Goal: Information Seeking & Learning: Learn about a topic

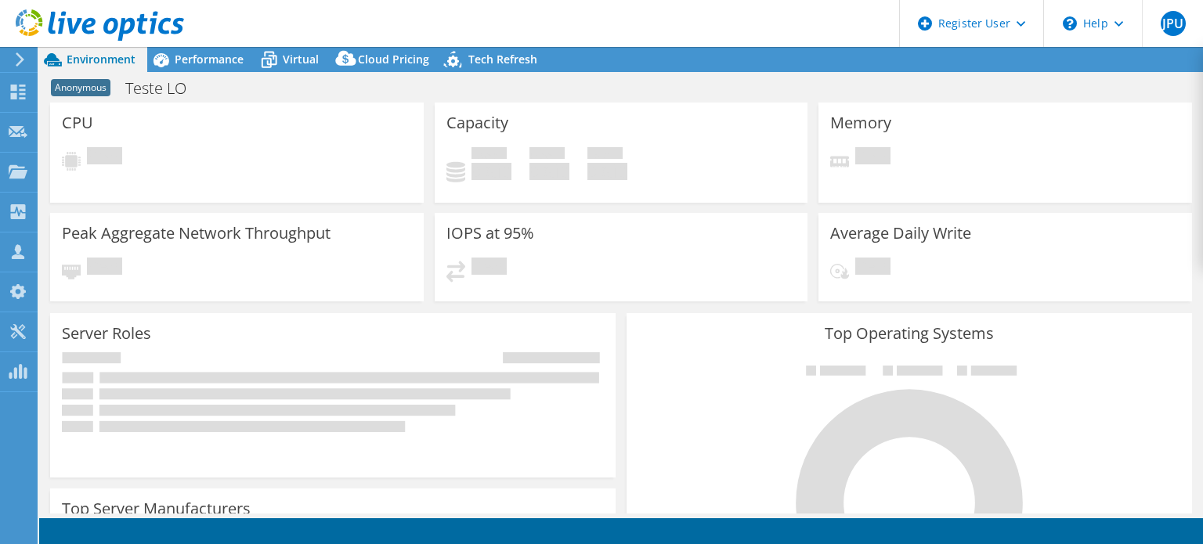
select select "SouthAmerica"
select select "BRL"
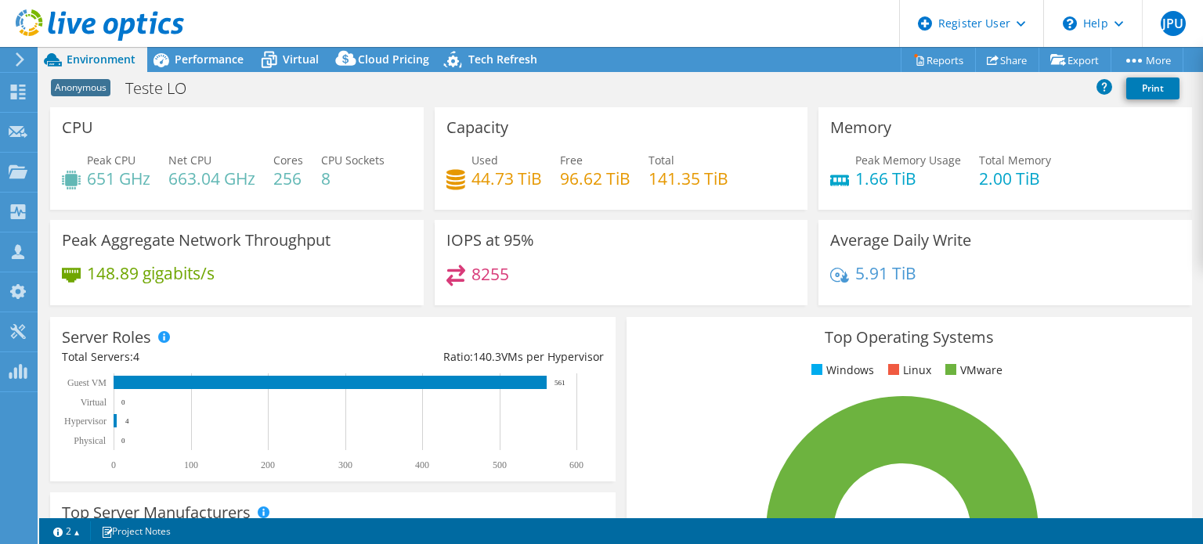
click at [745, 15] on header "JPU Dell User [PERSON_NAME] Paulo Ullmann [EMAIL_ADDRESS][PERSON_NAME][DOMAIN_N…" at bounding box center [601, 23] width 1203 height 47
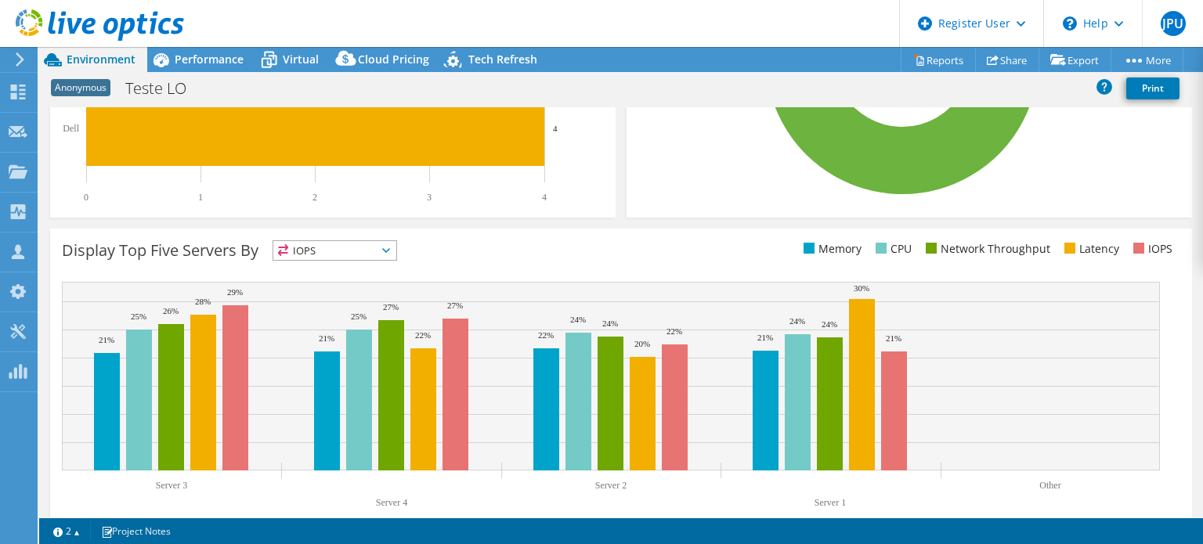
scroll to position [500, 0]
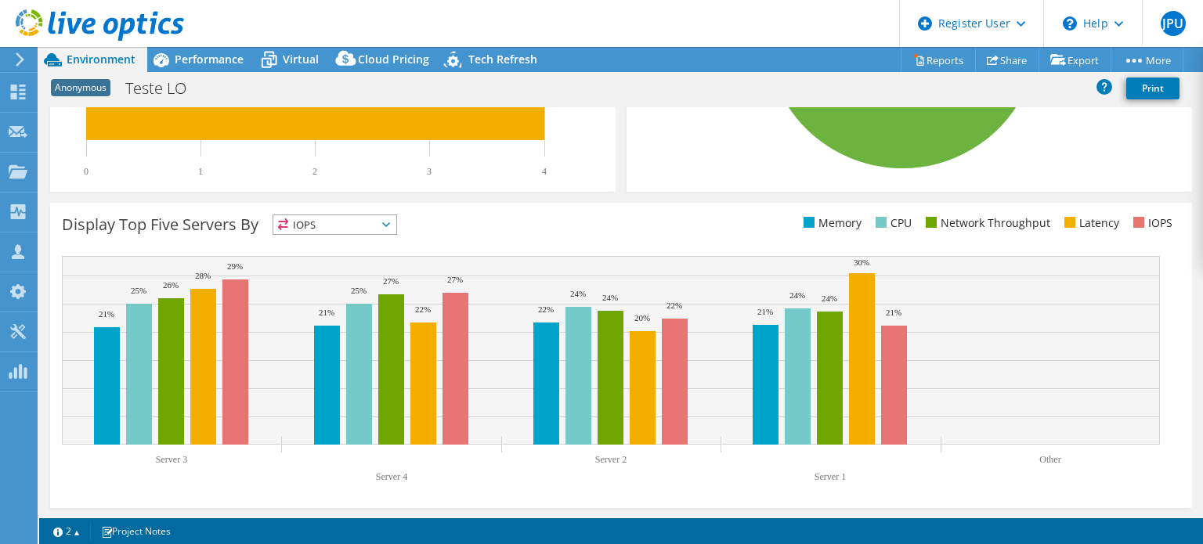
click at [321, 217] on span "IOPS" at bounding box center [334, 224] width 123 height 19
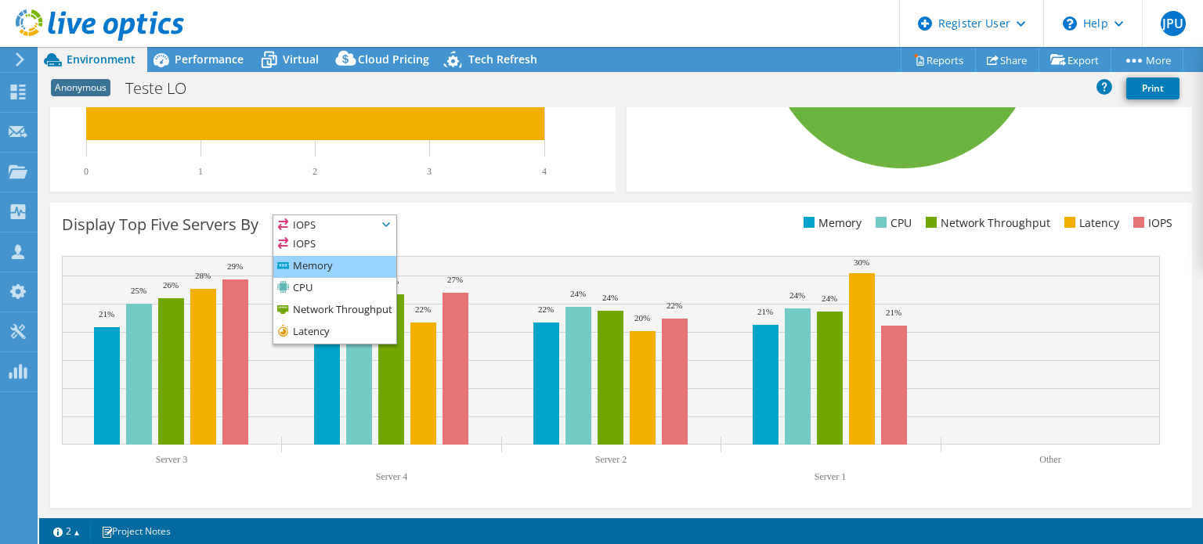
click at [329, 264] on li "Memory" at bounding box center [334, 267] width 123 height 22
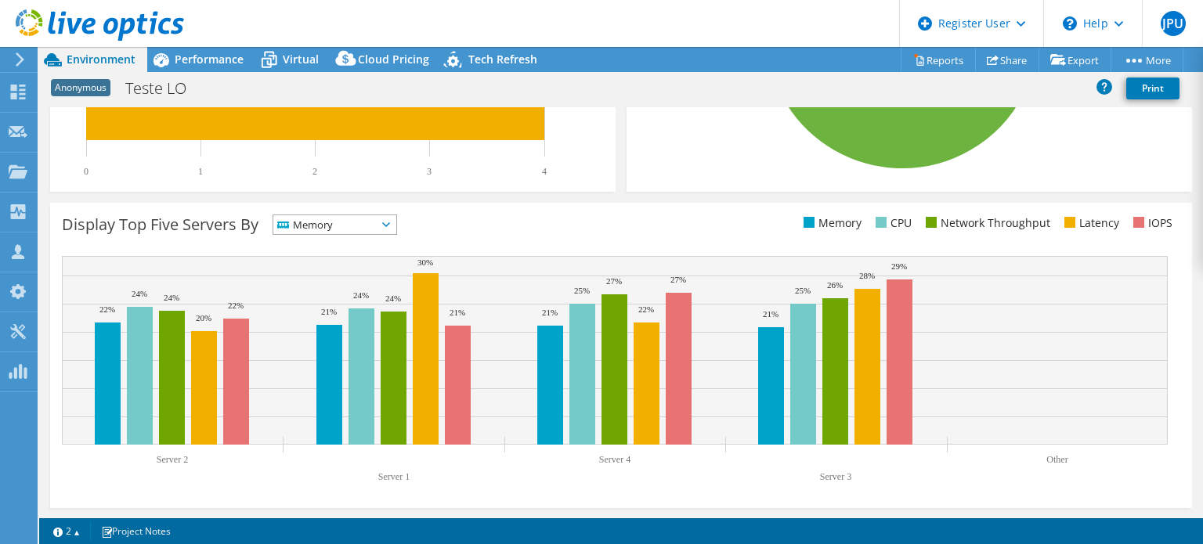
click at [377, 215] on span "Memory" at bounding box center [324, 224] width 103 height 19
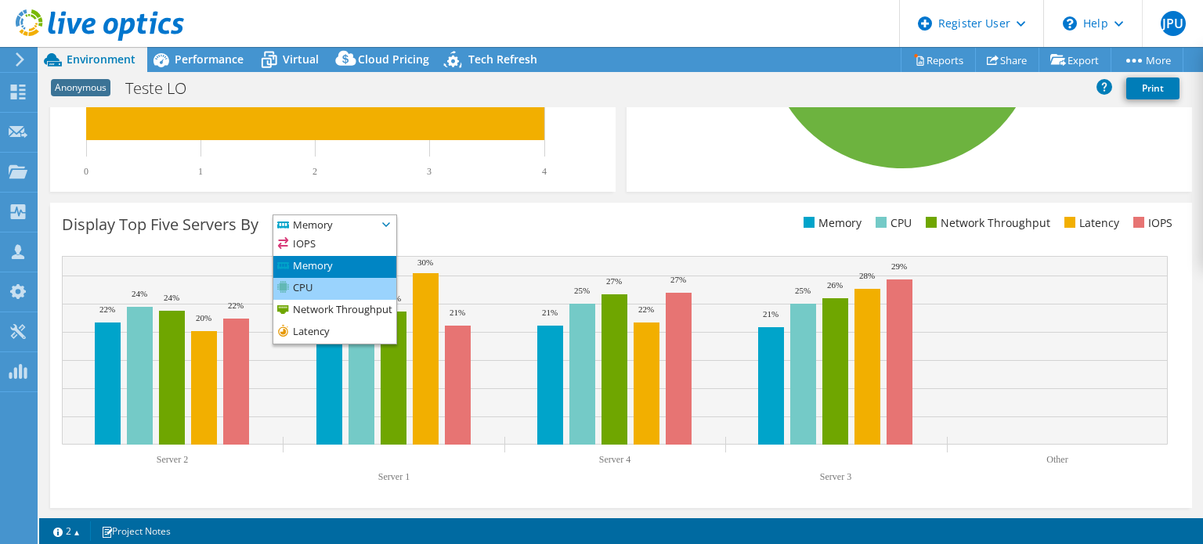
click at [374, 296] on li "CPU" at bounding box center [334, 289] width 123 height 22
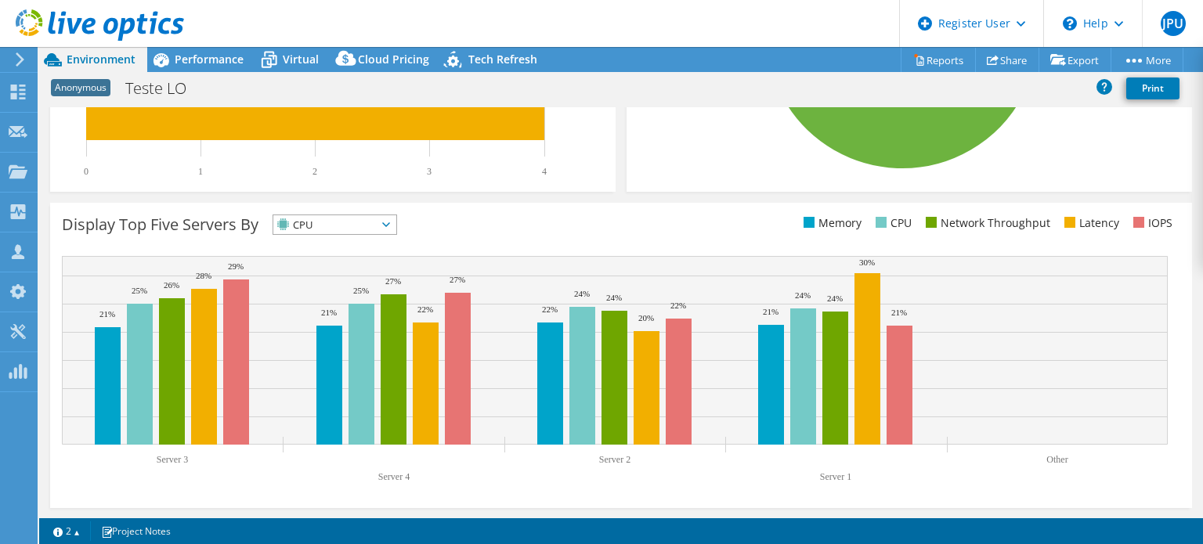
click at [363, 224] on span "CPU" at bounding box center [324, 224] width 103 height 19
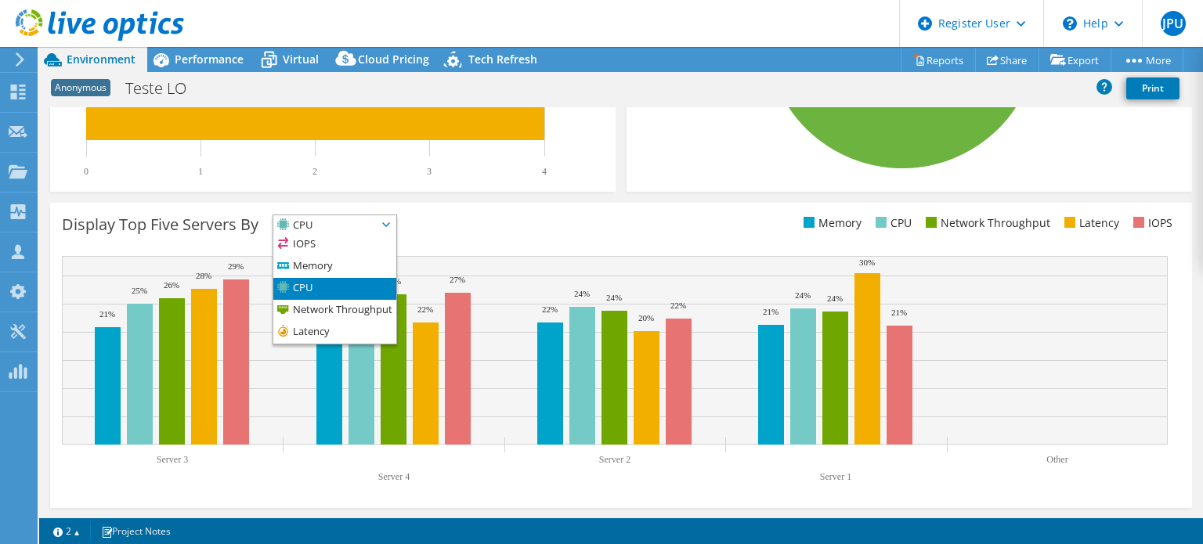
click at [1202, 150] on div "CPU Peak CPU 651 GHz Net CPU 663.04 GHz Cores 256 CPU Sockets 8 Capacity Used 4…" at bounding box center [621, 312] width 1164 height 411
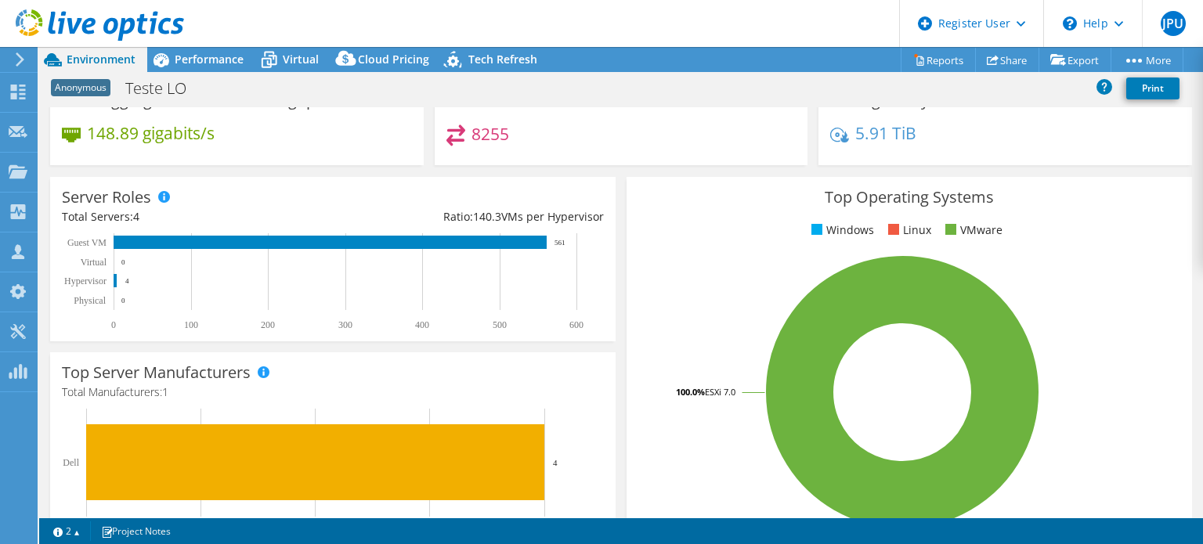
scroll to position [0, 0]
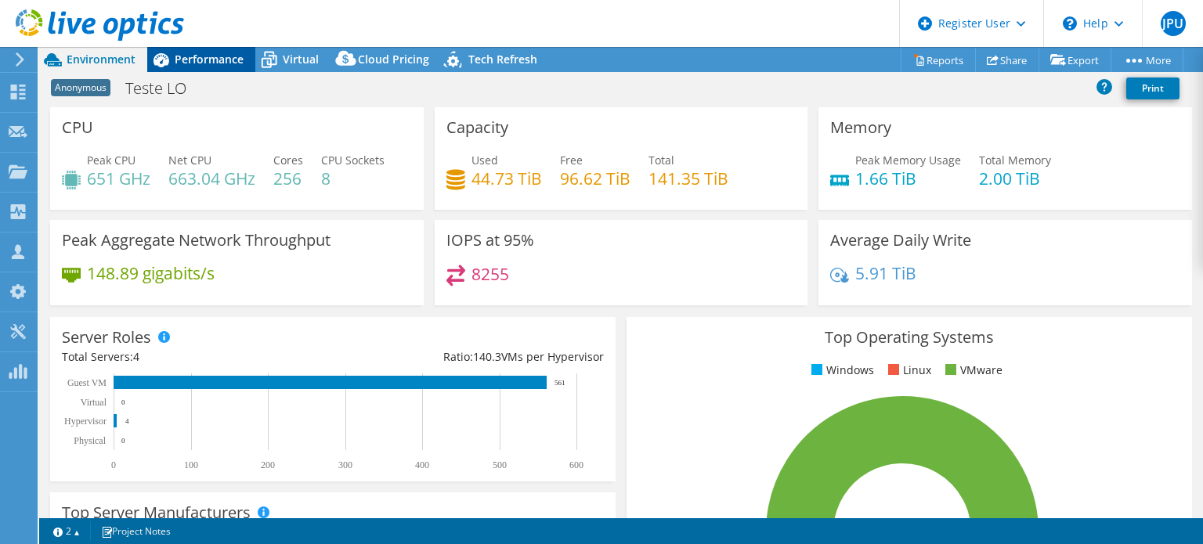
click at [202, 61] on span "Performance" at bounding box center [209, 59] width 69 height 15
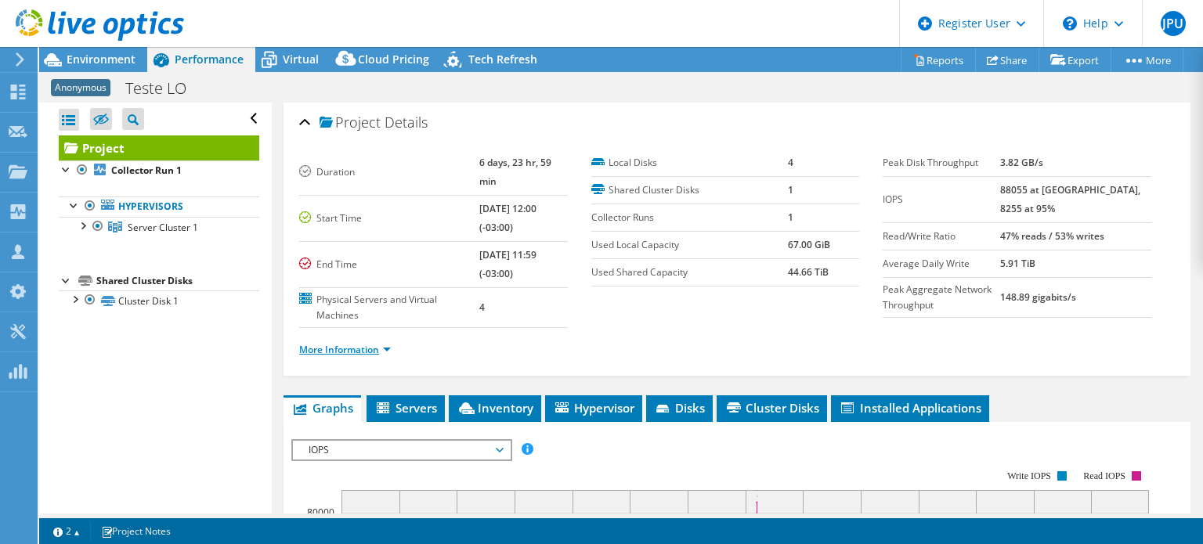
click at [373, 343] on link "More Information" at bounding box center [345, 349] width 92 height 13
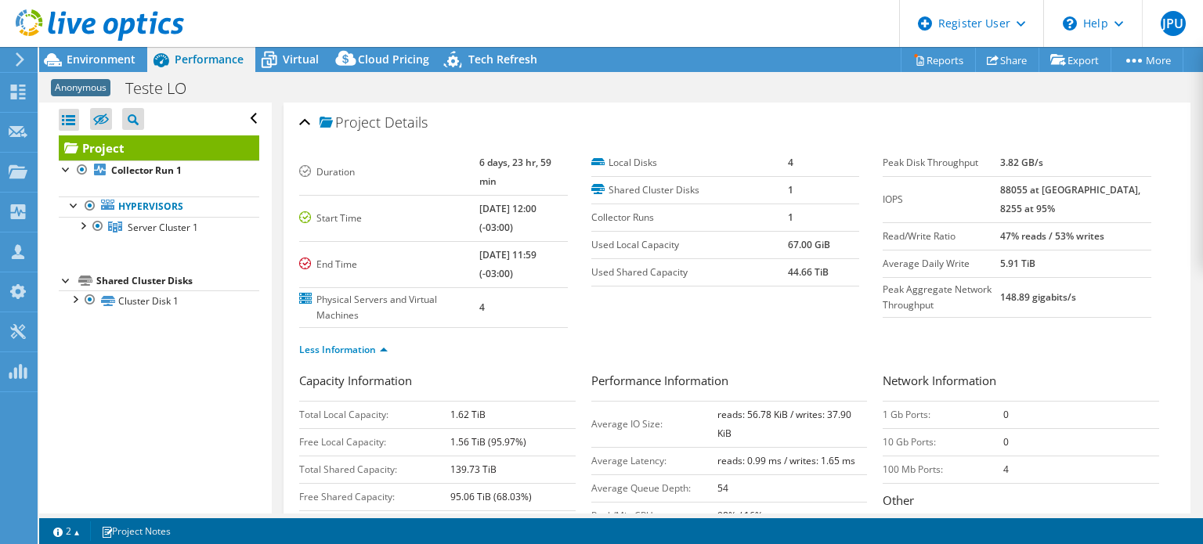
click at [1041, 194] on b "88055 at [GEOGRAPHIC_DATA], 8255 at 95%" at bounding box center [1070, 199] width 140 height 32
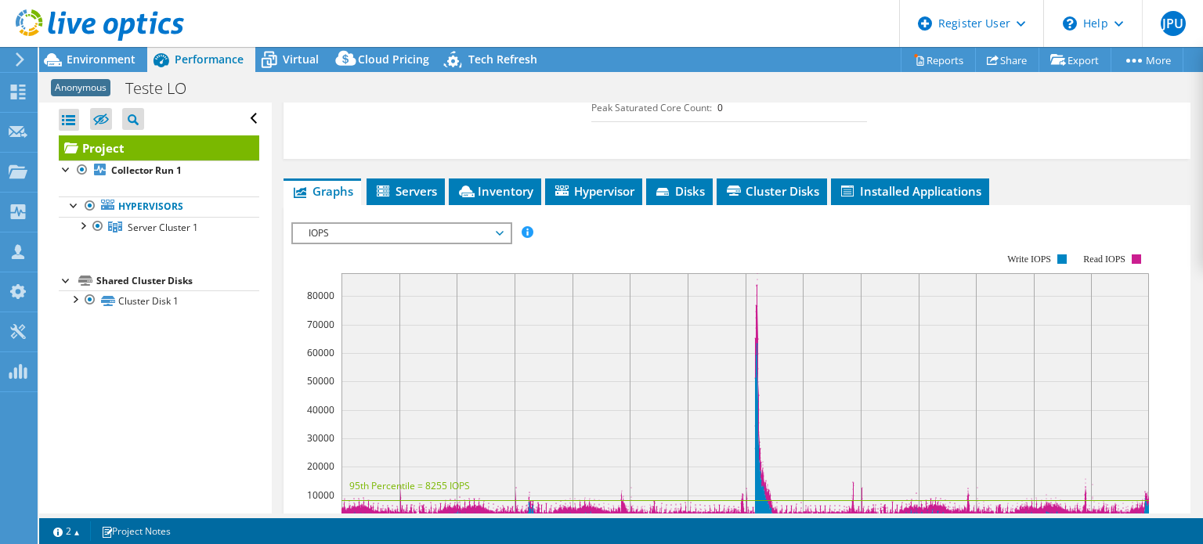
scroll to position [515, 0]
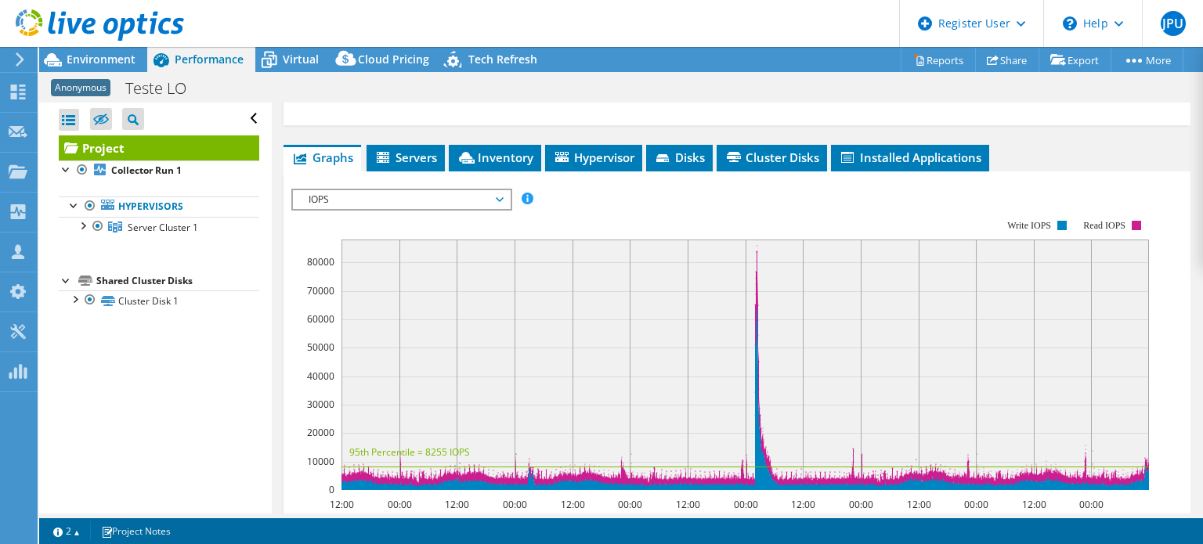
click at [476, 190] on span "IOPS" at bounding box center [401, 199] width 201 height 19
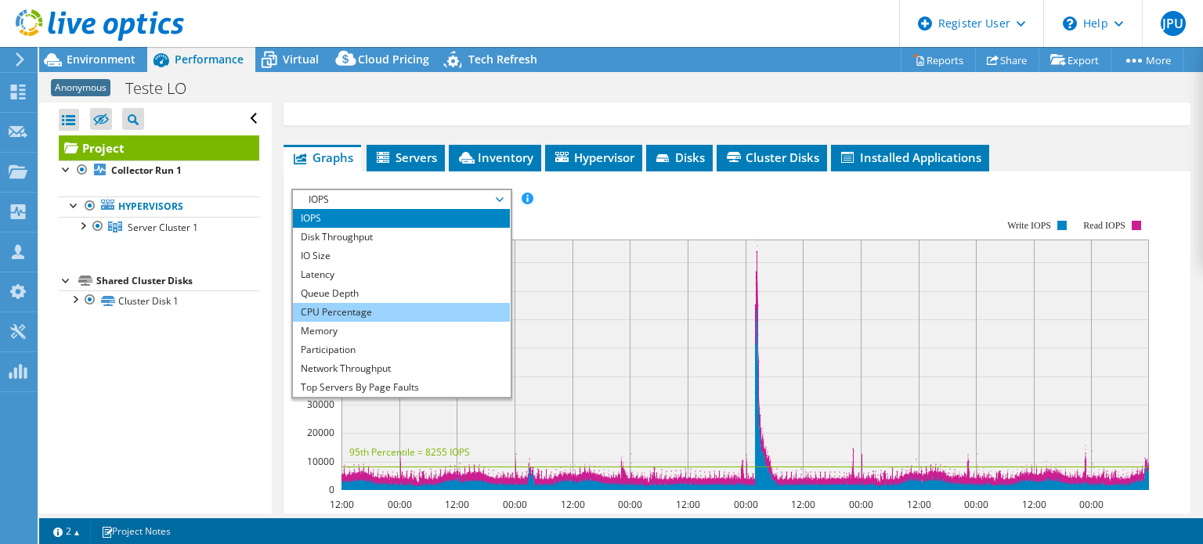
click at [454, 303] on li "CPU Percentage" at bounding box center [401, 312] width 217 height 19
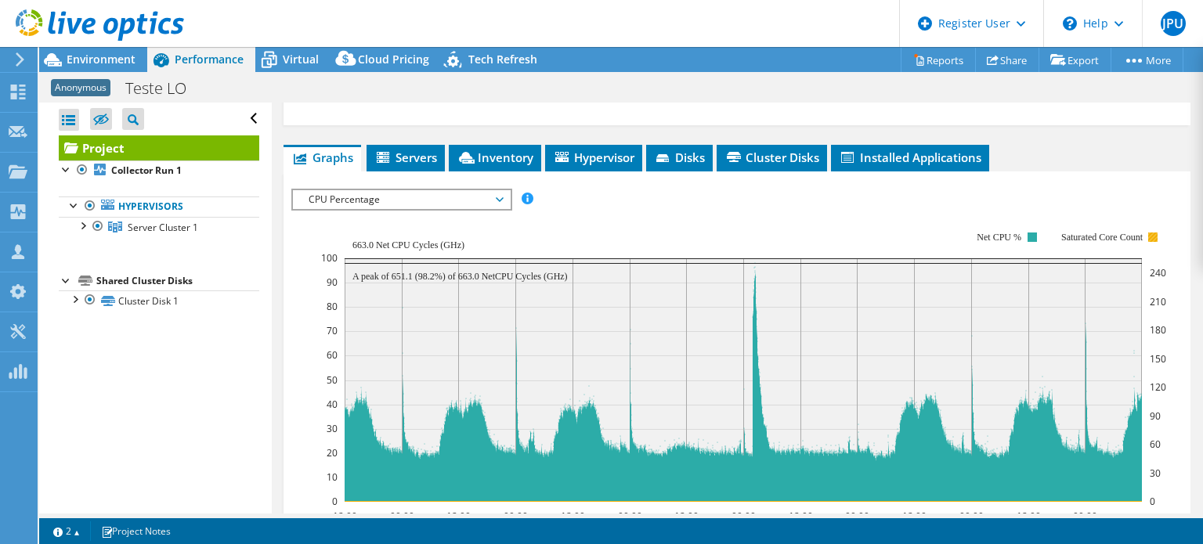
click at [1156, 233] on rect at bounding box center [1152, 237] width 9 height 9
click at [498, 190] on span "CPU Percentage" at bounding box center [401, 199] width 201 height 19
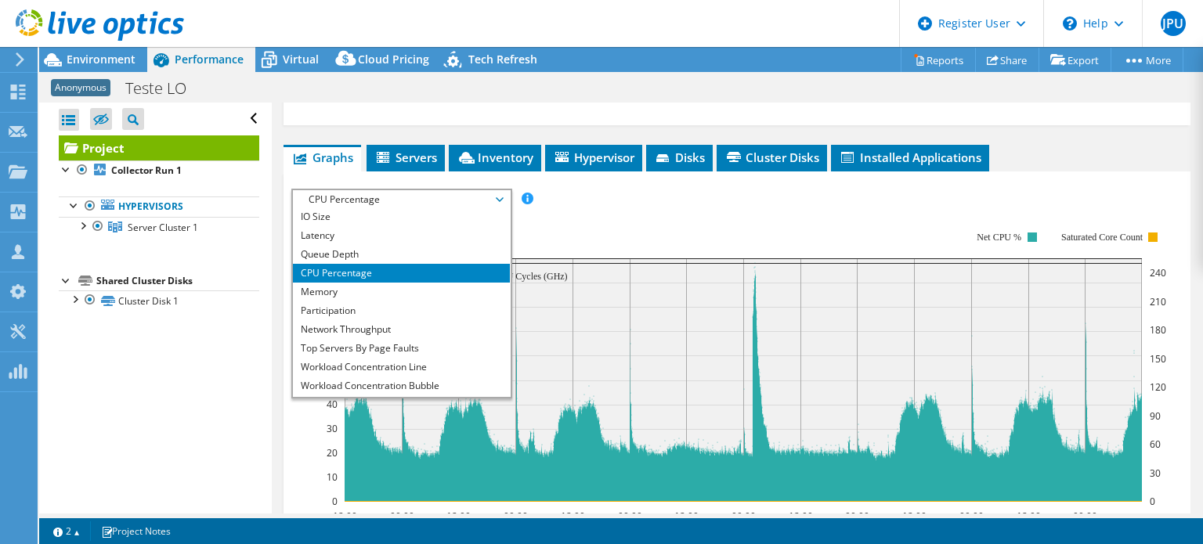
scroll to position [56, 0]
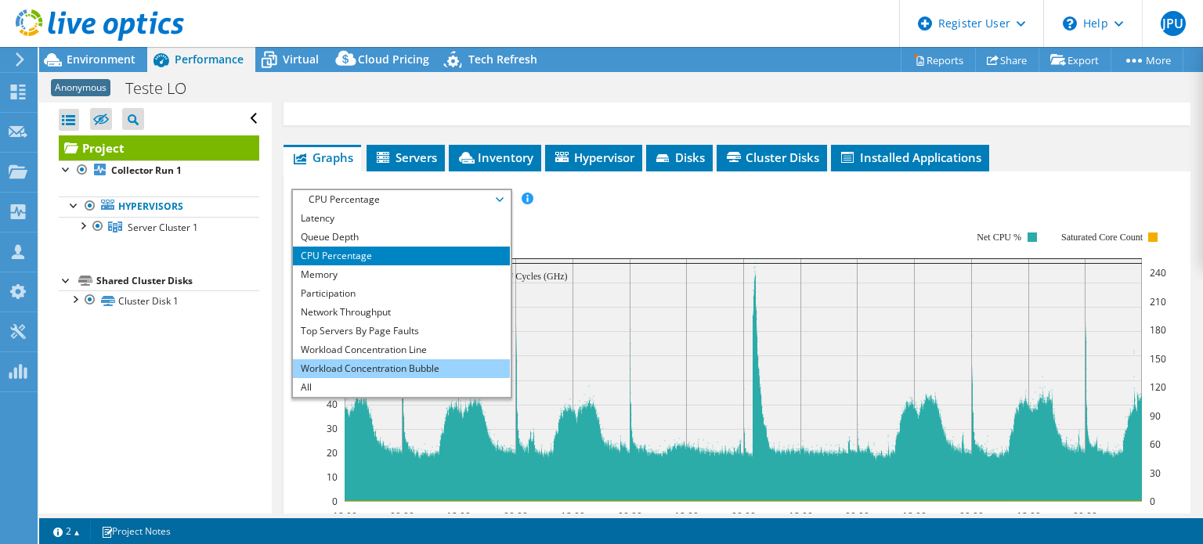
click at [435, 359] on li "Workload Concentration Bubble" at bounding box center [401, 368] width 217 height 19
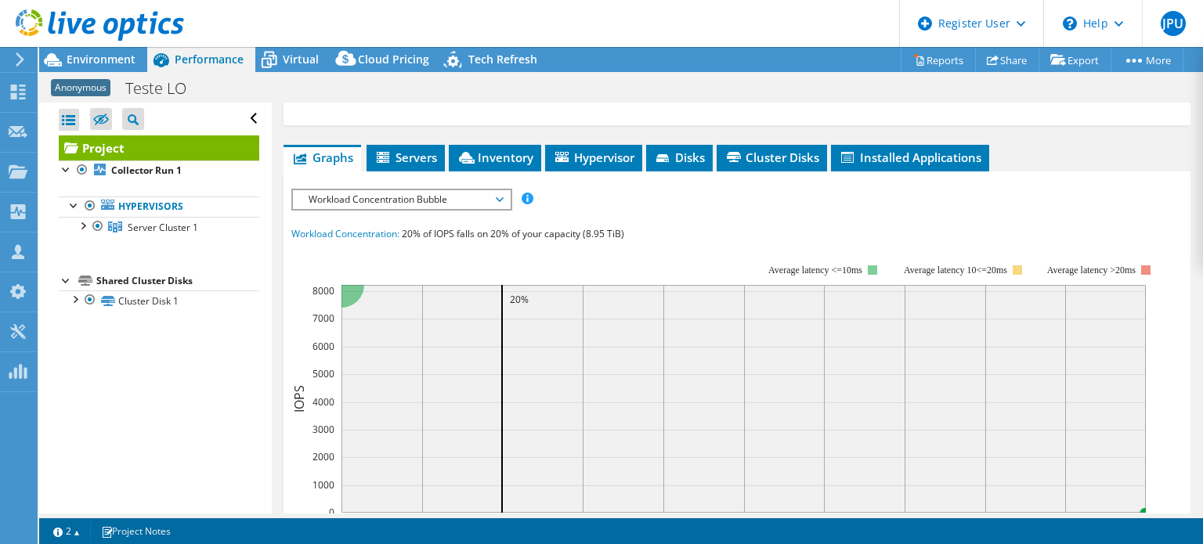
click at [504, 190] on span "Workload Concentration Bubble" at bounding box center [401, 199] width 217 height 19
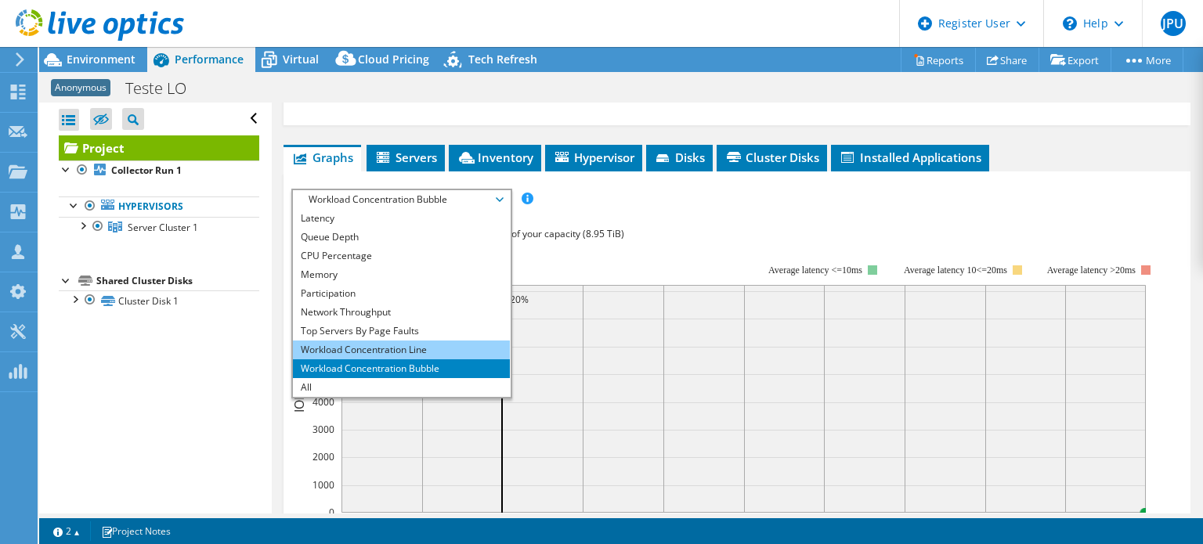
click at [451, 341] on li "Workload Concentration Line" at bounding box center [401, 350] width 217 height 19
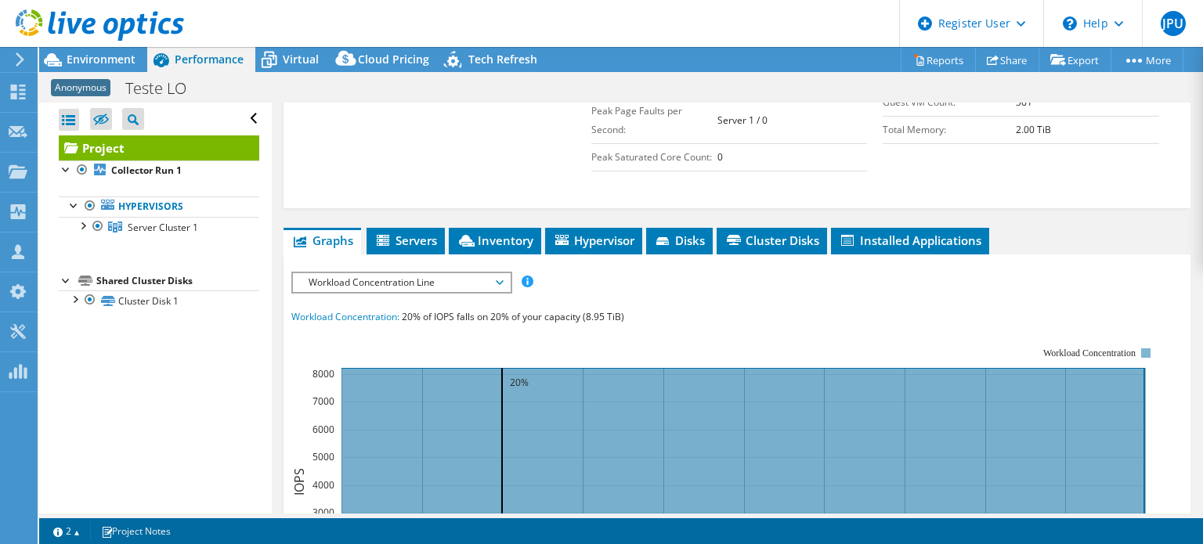
scroll to position [436, 0]
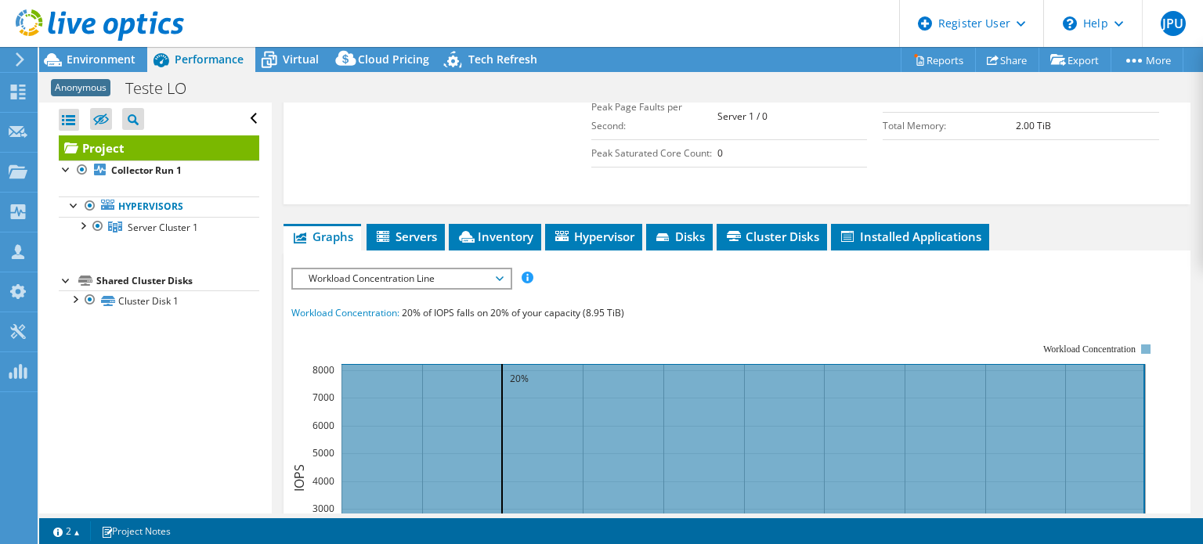
click at [498, 269] on span "Workload Concentration Line" at bounding box center [401, 278] width 201 height 19
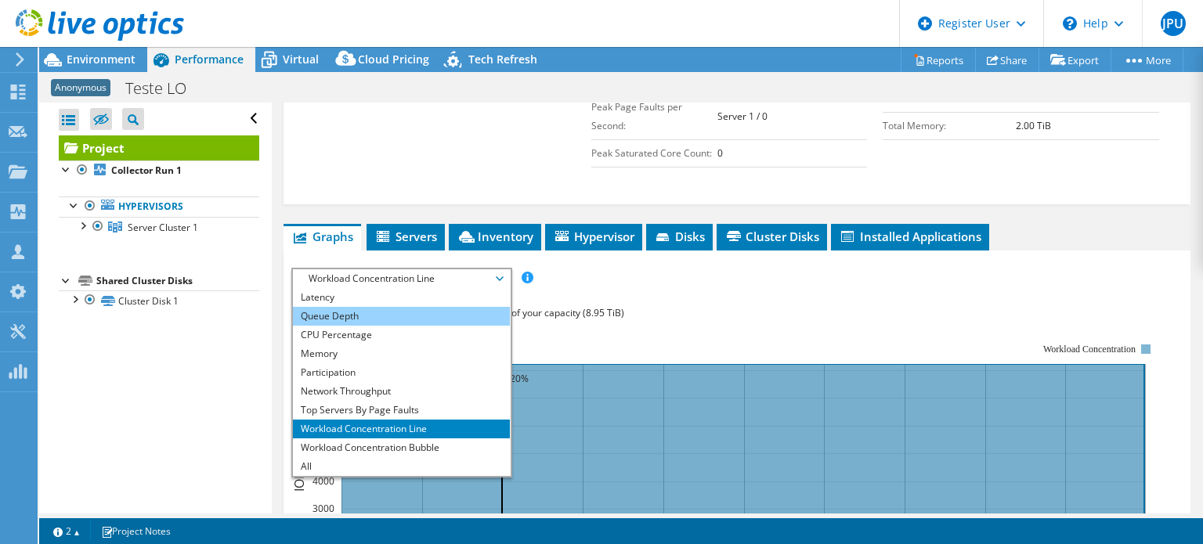
click at [467, 307] on li "Queue Depth" at bounding box center [401, 316] width 217 height 19
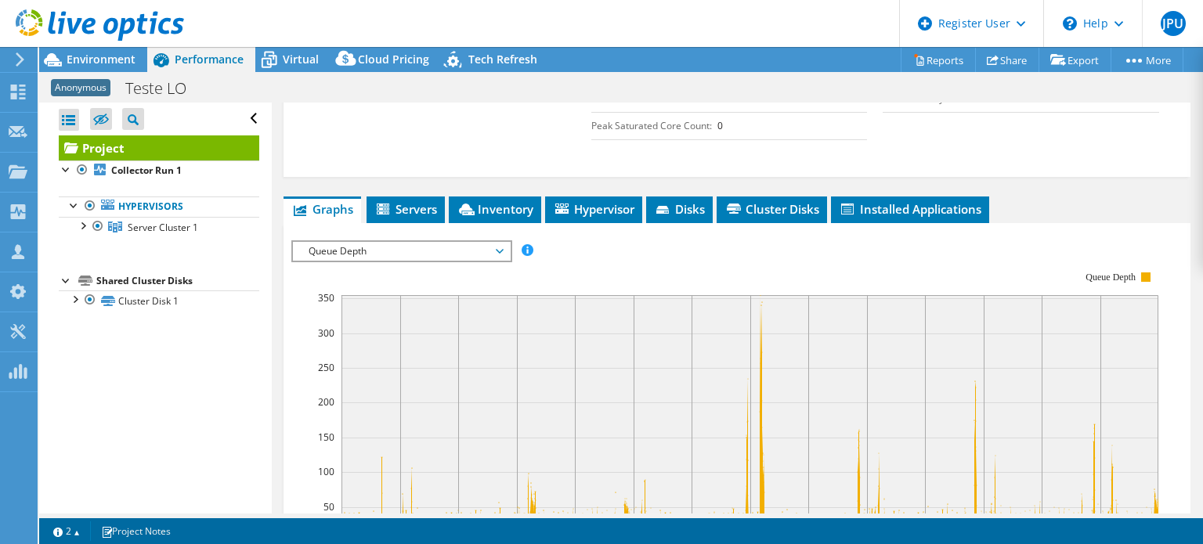
scroll to position [413, 0]
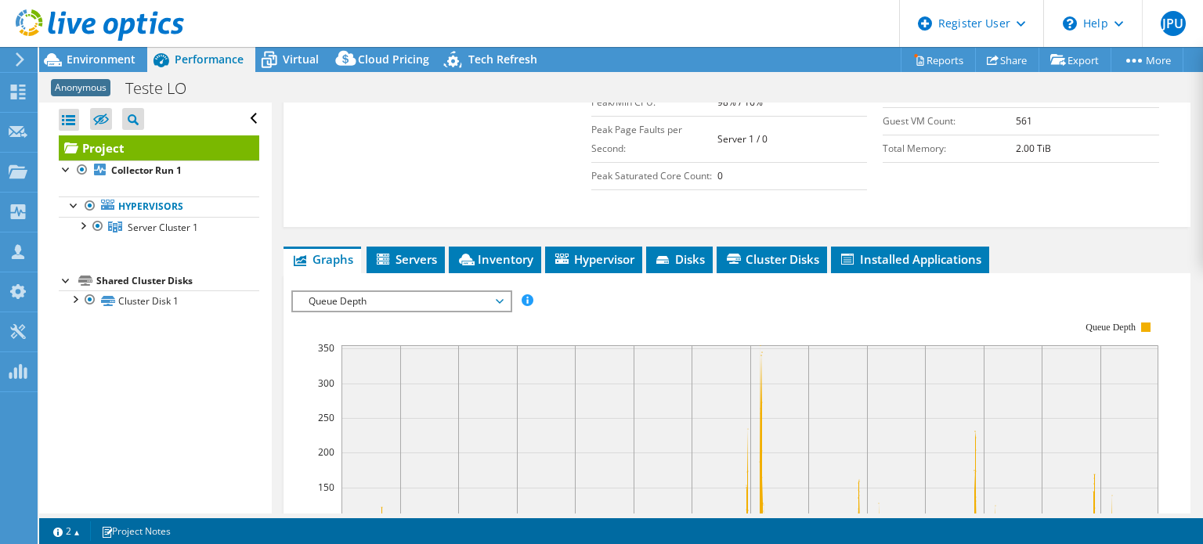
click at [463, 295] on span "Queue Depth" at bounding box center [401, 301] width 201 height 19
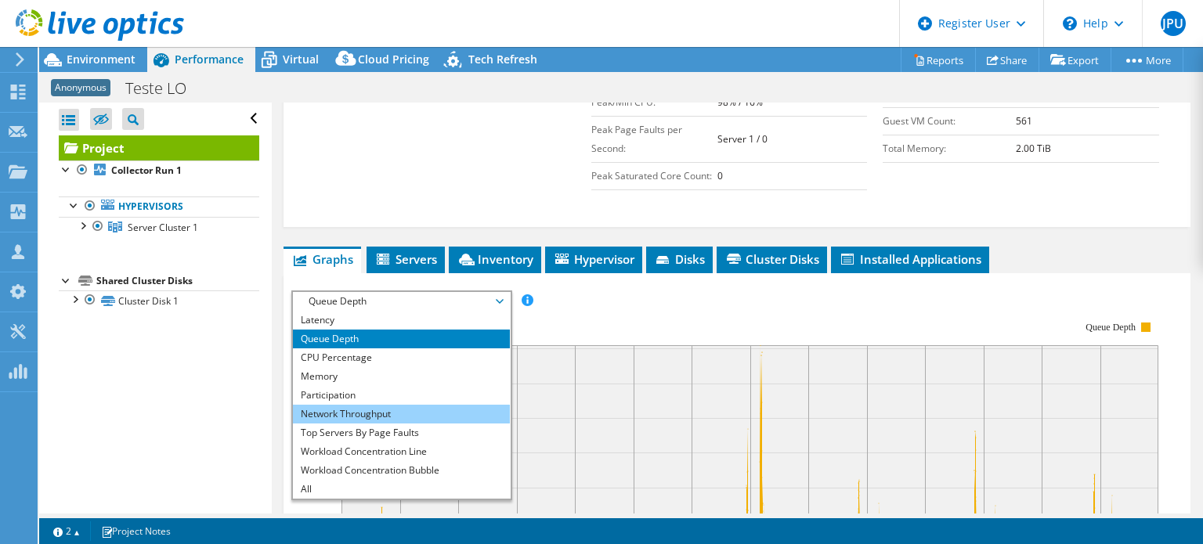
click at [451, 405] on li "Network Throughput" at bounding box center [401, 414] width 217 height 19
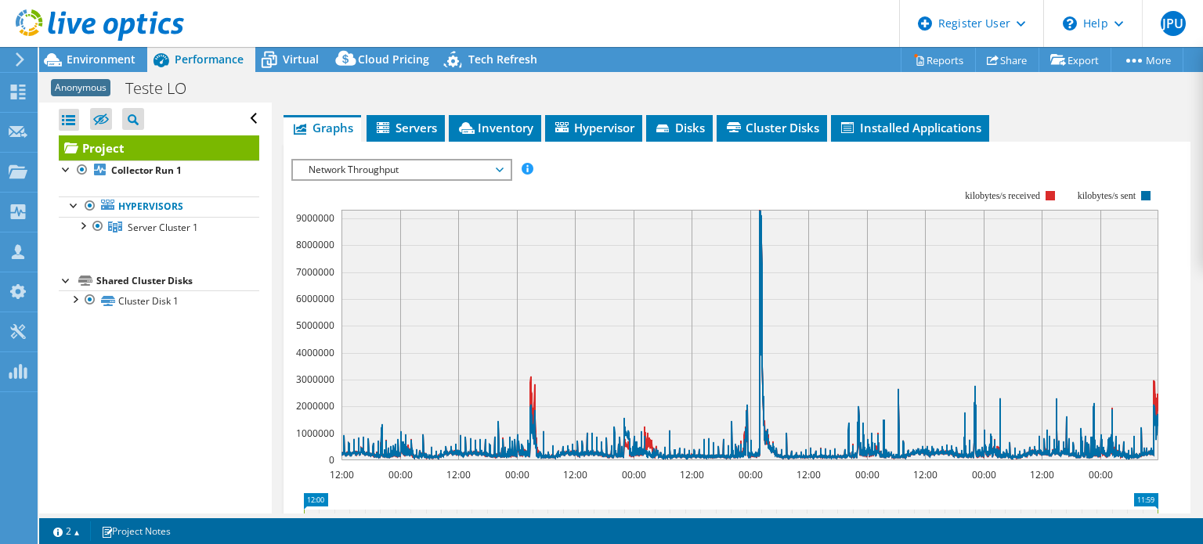
scroll to position [542, 0]
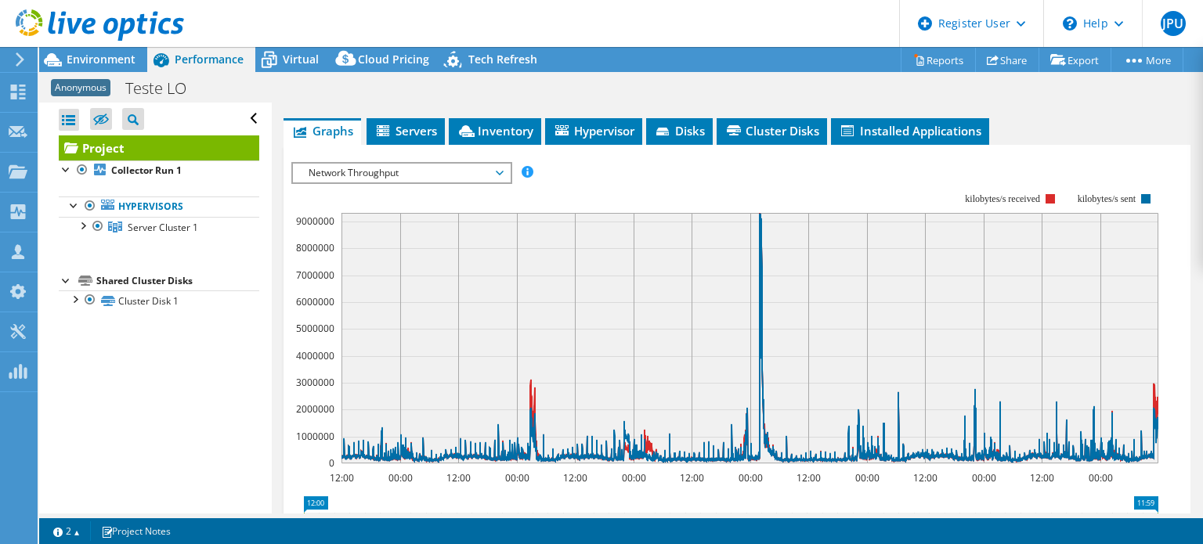
click at [502, 164] on span "Network Throughput" at bounding box center [401, 173] width 217 height 19
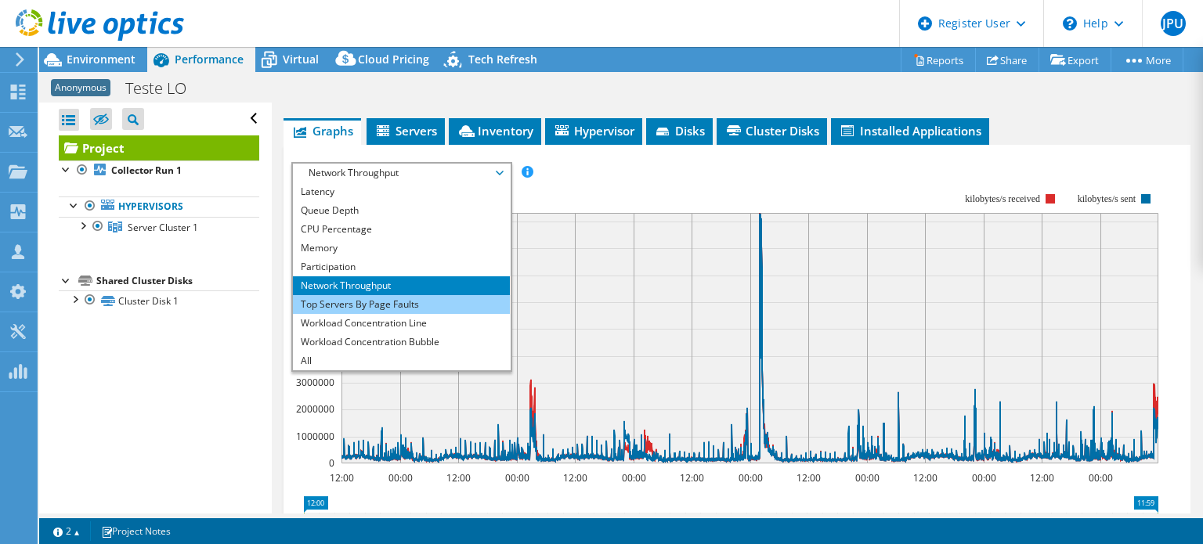
click at [468, 295] on li "Top Servers By Page Faults" at bounding box center [401, 304] width 217 height 19
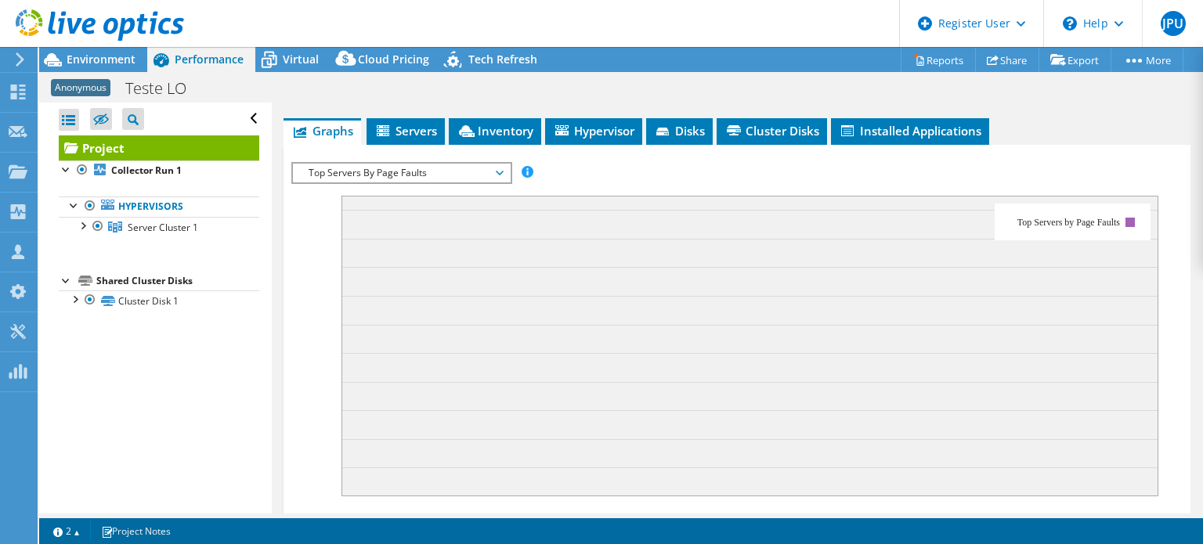
scroll to position [182, 0]
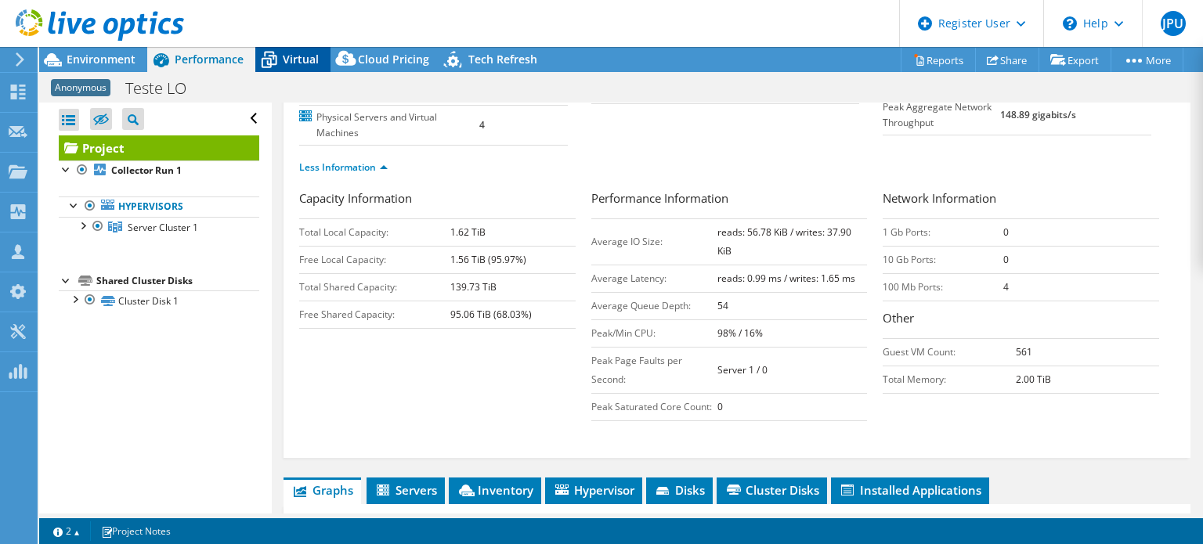
click at [298, 56] on span "Virtual" at bounding box center [301, 59] width 36 height 15
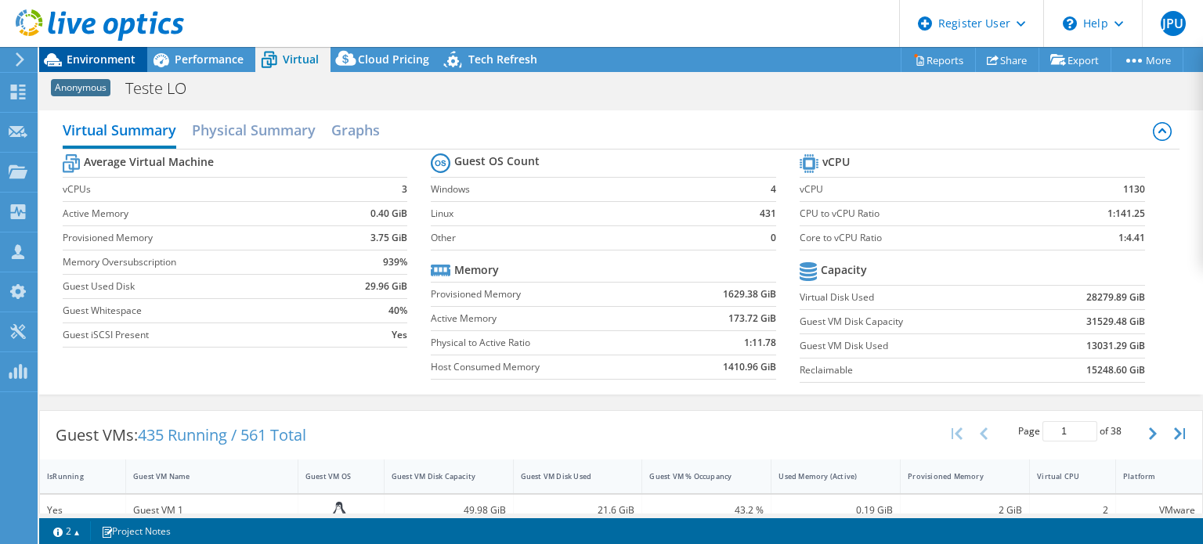
click at [113, 59] on span "Environment" at bounding box center [101, 59] width 69 height 15
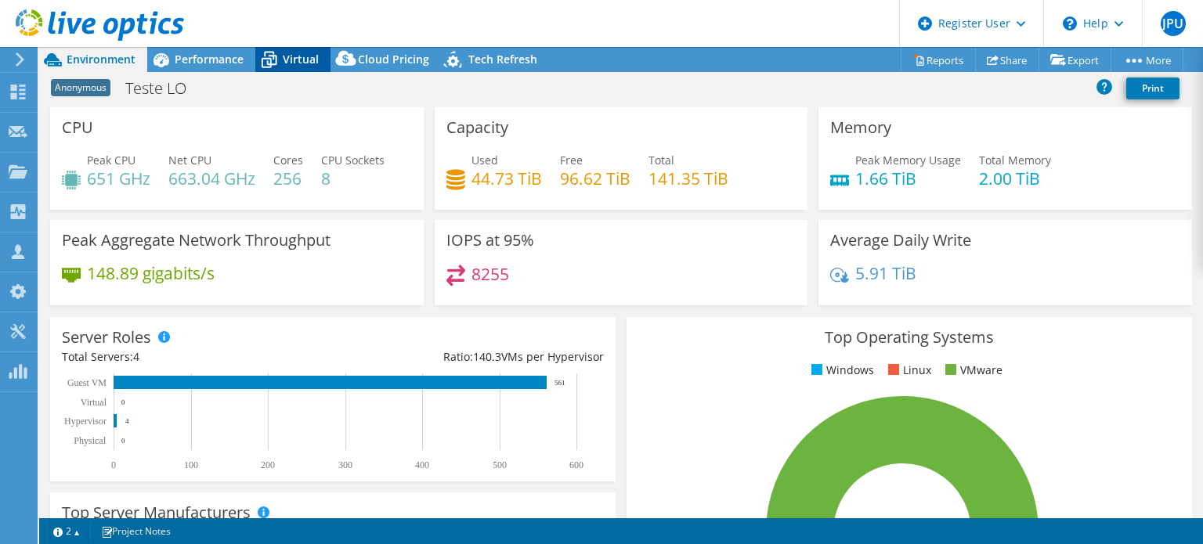
click at [301, 63] on span "Virtual" at bounding box center [301, 59] width 36 height 15
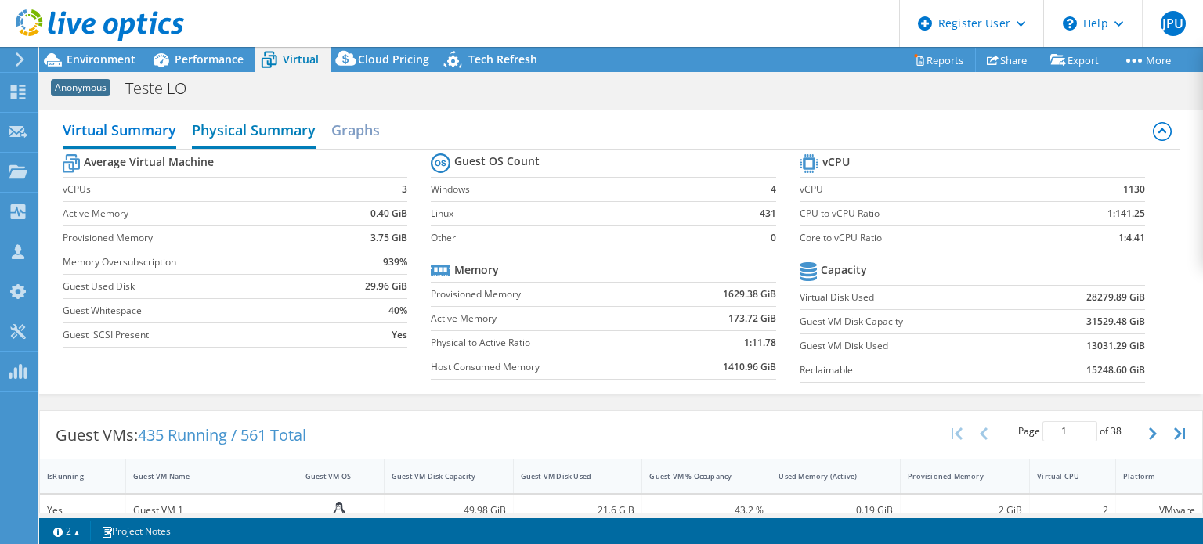
click at [272, 124] on h2 "Physical Summary" at bounding box center [254, 131] width 124 height 34
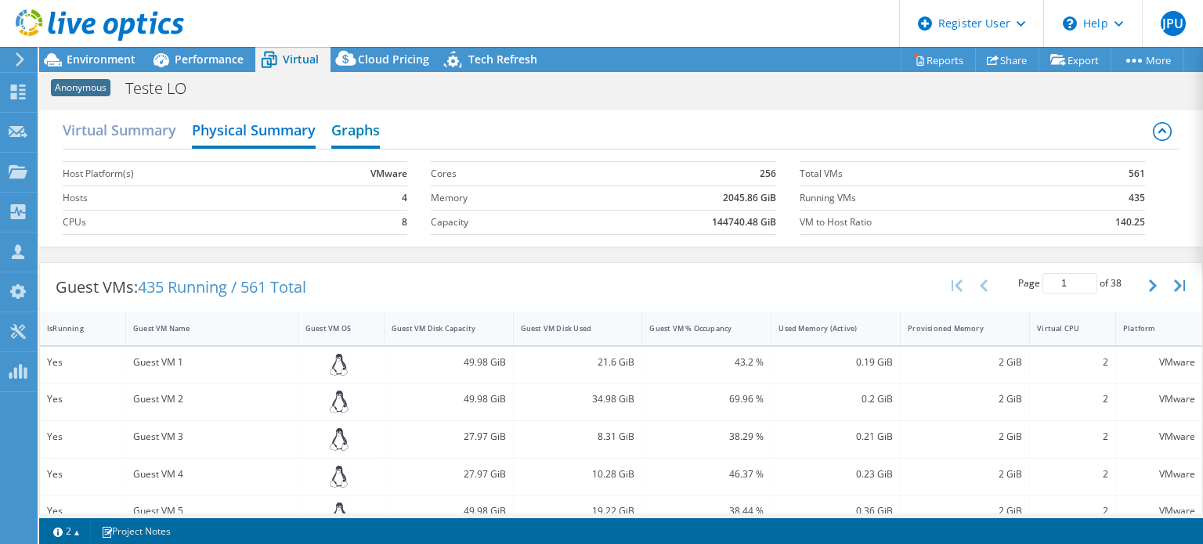
click at [354, 124] on h2 "Graphs" at bounding box center [355, 131] width 49 height 34
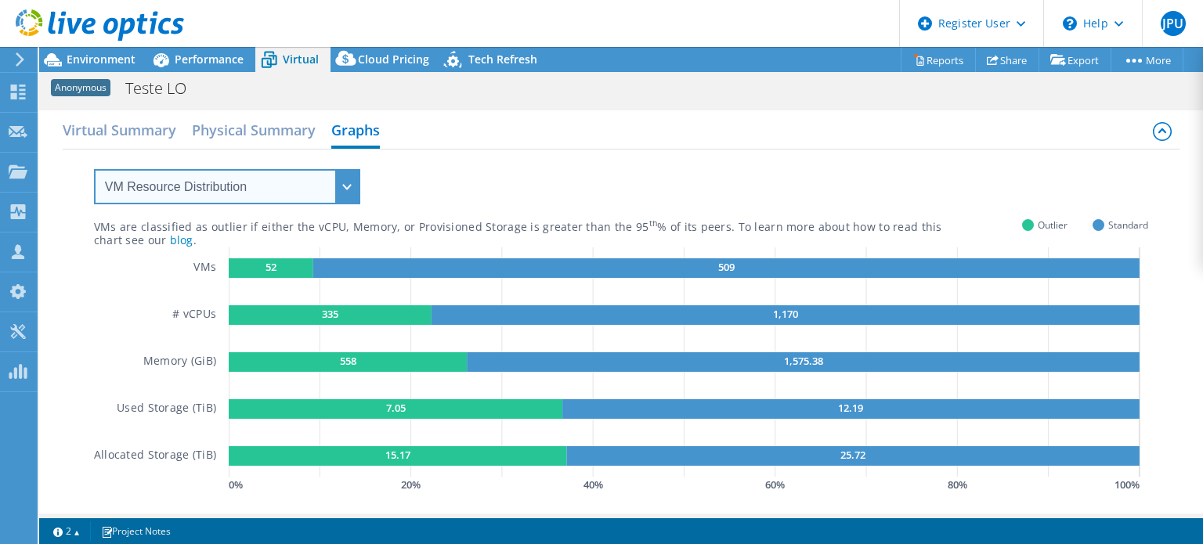
click at [348, 188] on select "VM Resource Distribution Provisioning Contrast Over Provisioning" at bounding box center [227, 186] width 266 height 35
select select "Over Provisioning"
click at [94, 169] on select "VM Resource Distribution Provisioning Contrast Over Provisioning" at bounding box center [227, 186] width 266 height 35
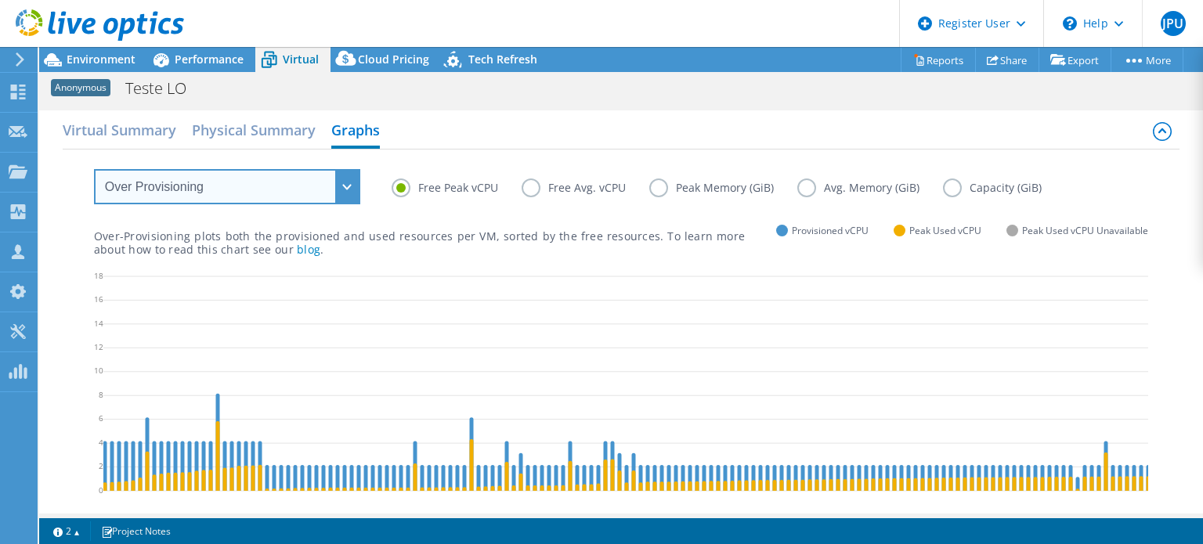
scroll to position [0, 282]
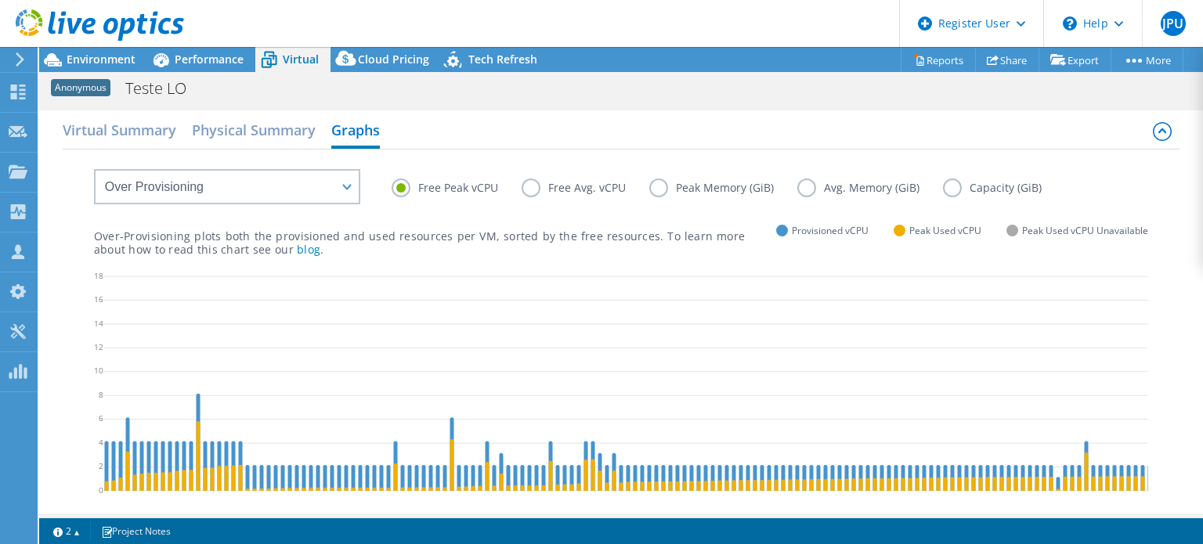
click at [536, 190] on label "Free Avg. vCPU" at bounding box center [585, 188] width 128 height 19
click at [0, 0] on input "Free Avg. vCPU" at bounding box center [0, 0] width 0 height 0
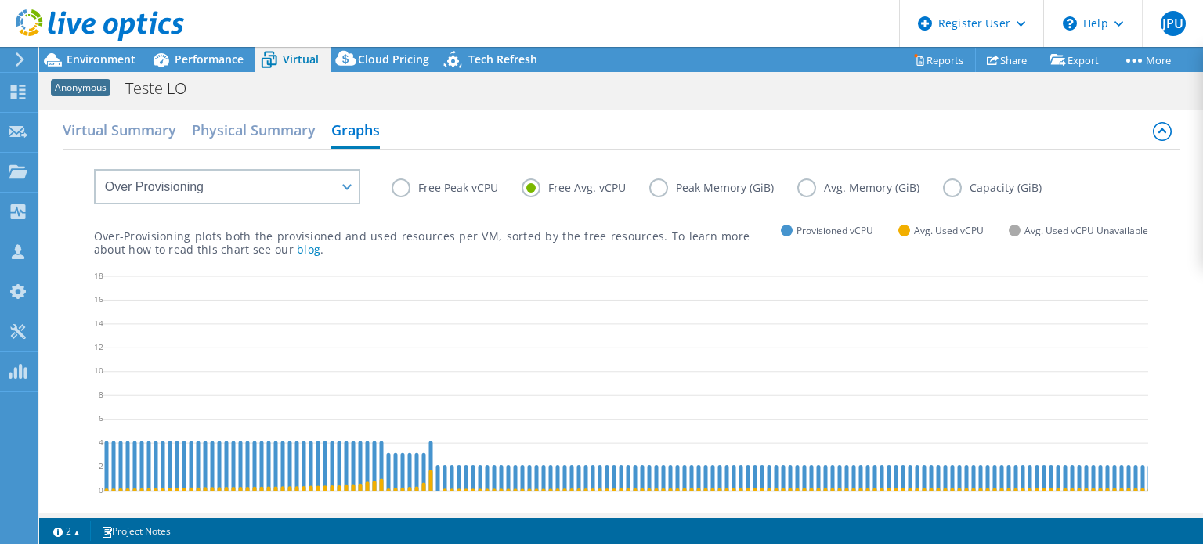
click at [655, 184] on label "Peak Memory (GiB)" at bounding box center [723, 188] width 148 height 19
click at [0, 0] on input "Peak Memory (GiB)" at bounding box center [0, 0] width 0 height 0
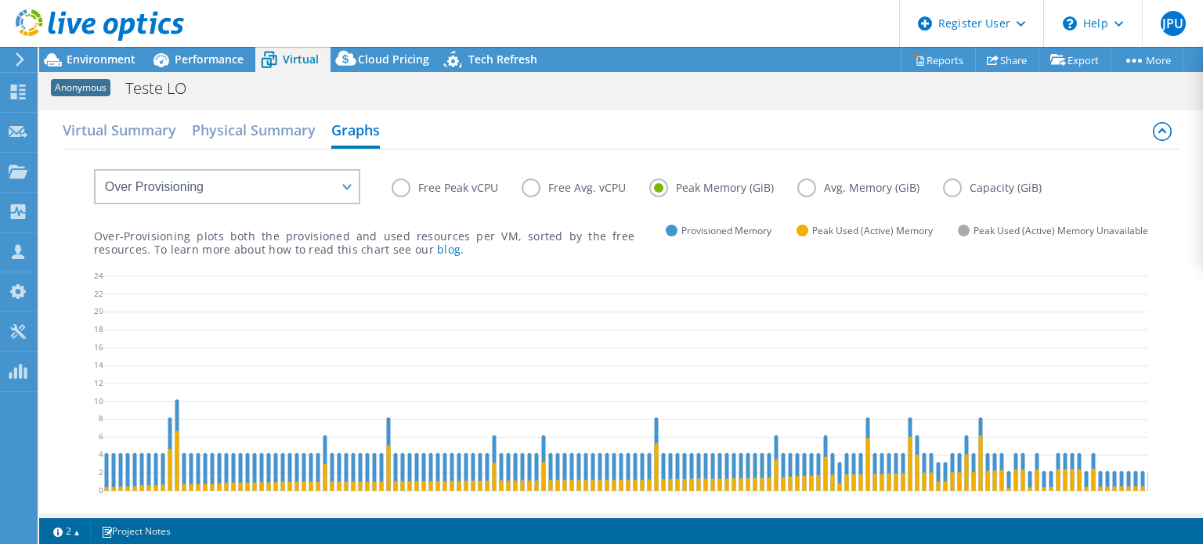
click at [808, 188] on label "Avg. Memory (GiB)" at bounding box center [870, 188] width 146 height 19
click at [0, 0] on input "Avg. Memory (GiB)" at bounding box center [0, 0] width 0 height 0
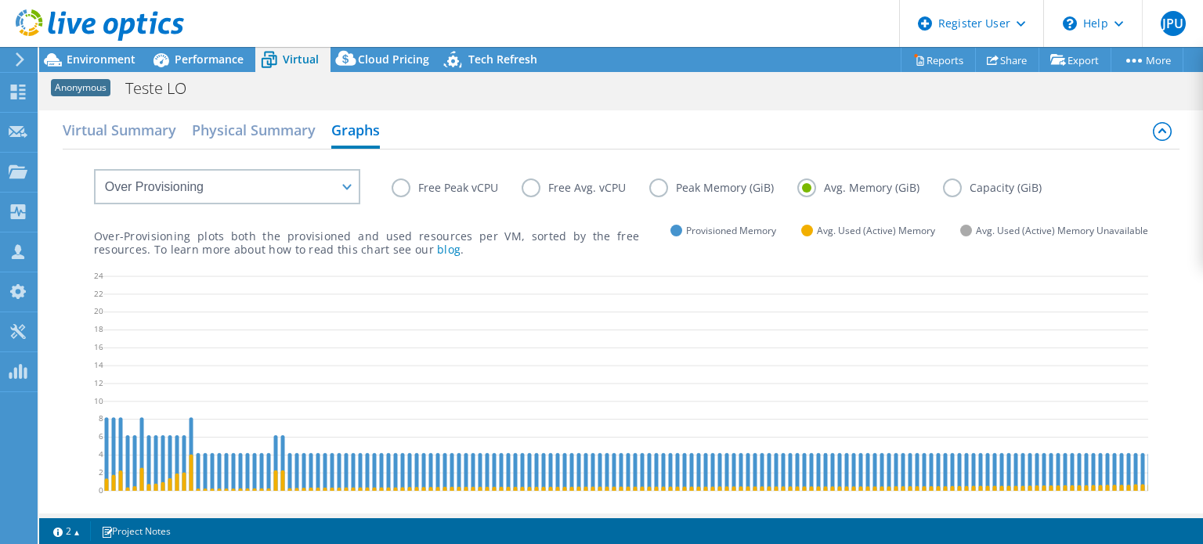
click at [956, 185] on label "Capacity (GiB)" at bounding box center [1004, 188] width 122 height 19
click at [0, 0] on input "Capacity (GiB)" at bounding box center [0, 0] width 0 height 0
